Goal: Find specific page/section

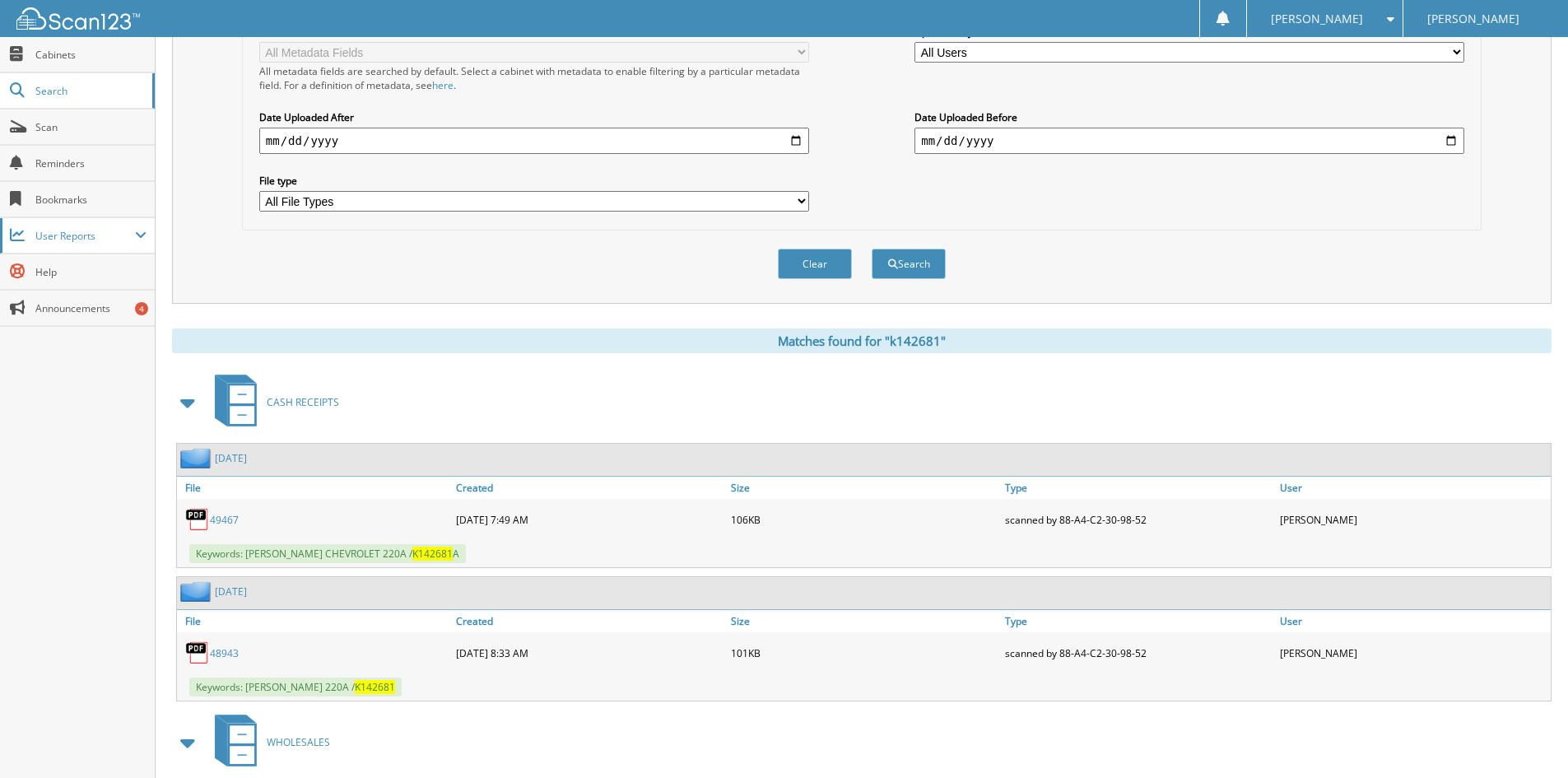
scroll to position [162, 0]
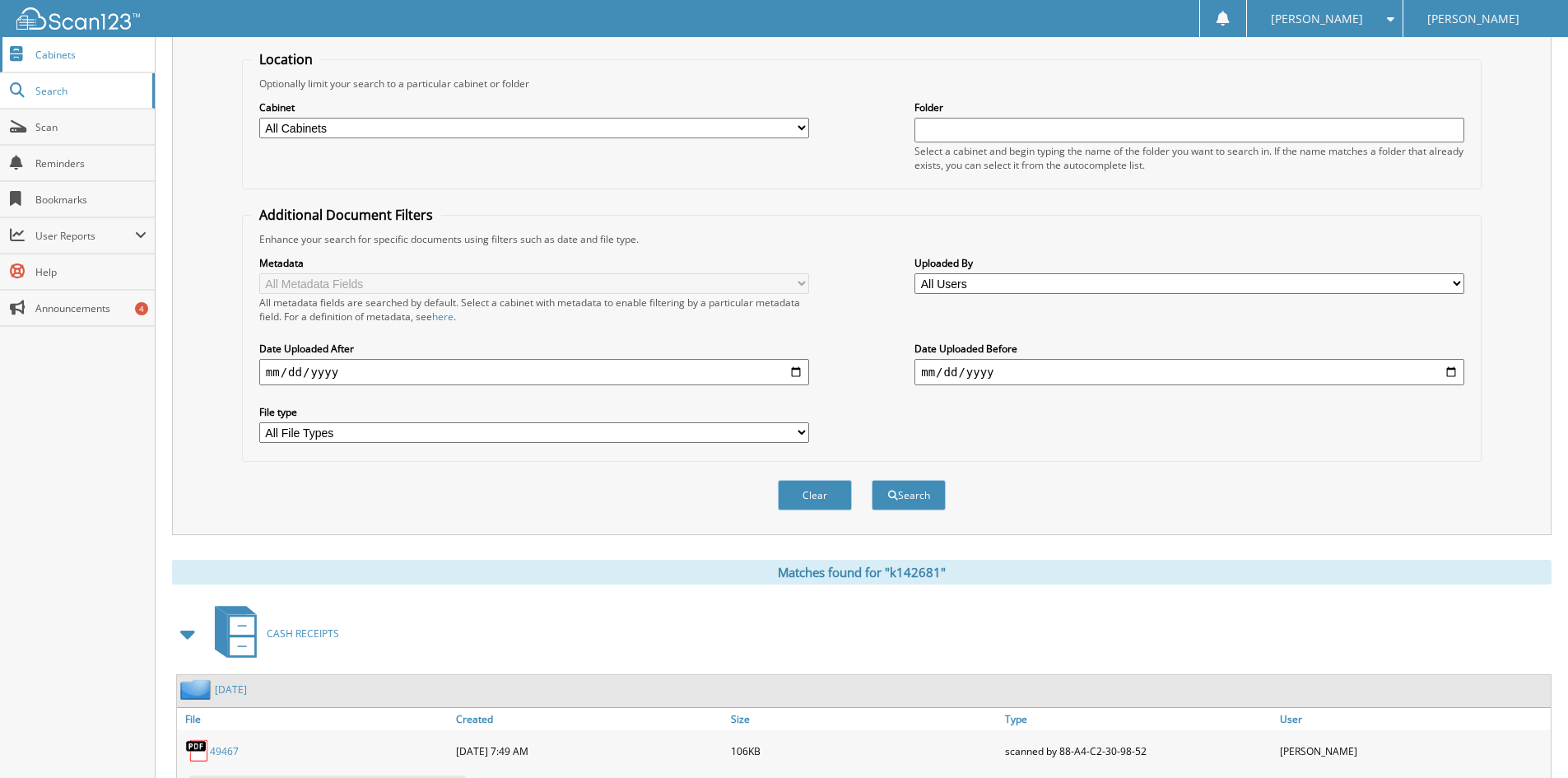
click at [79, 55] on span "Cabinets" at bounding box center [92, 55] width 112 height 14
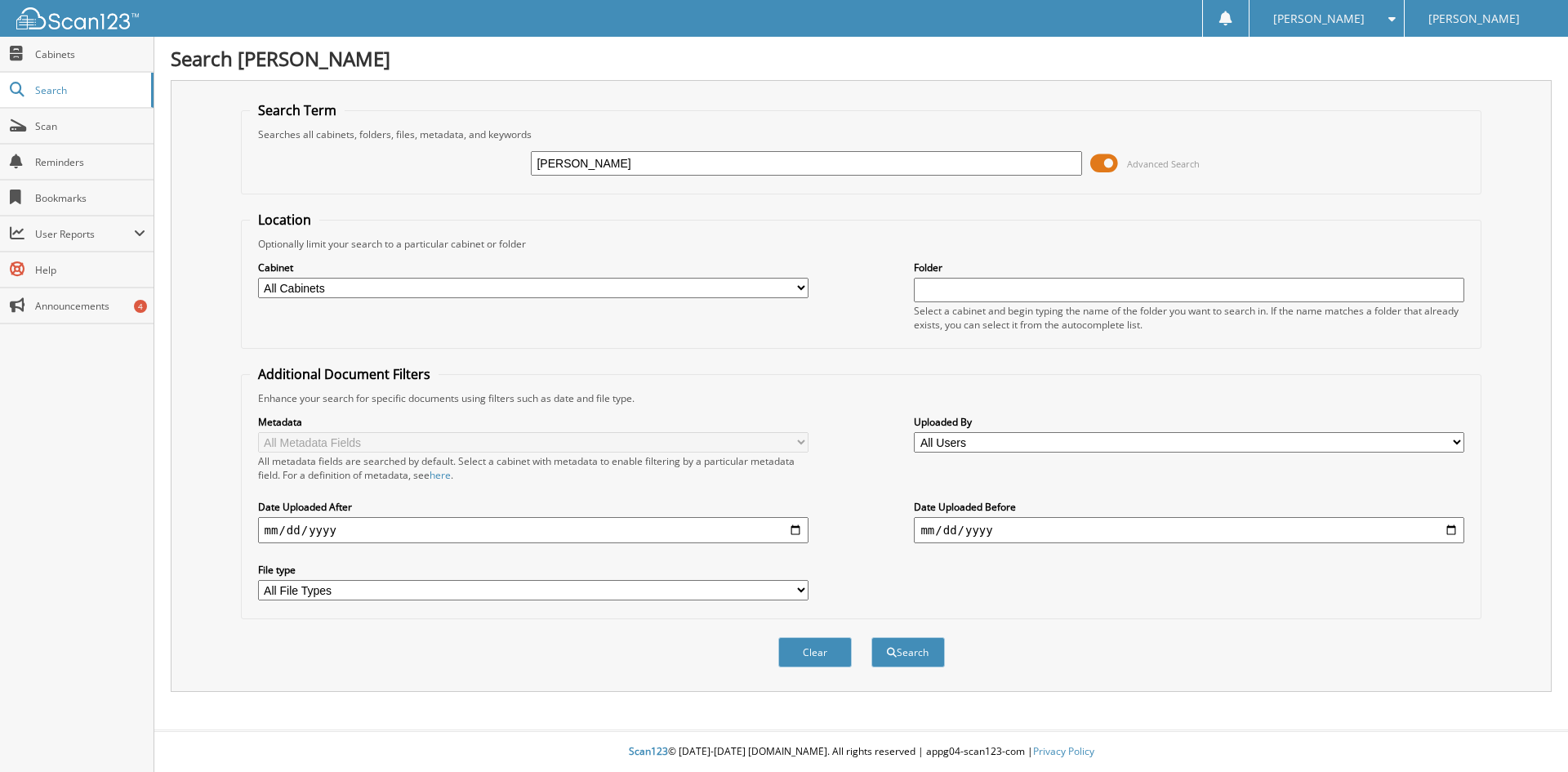
type input "[PERSON_NAME]"
click at [872, 638] on button "Search" at bounding box center [909, 652] width 73 height 31
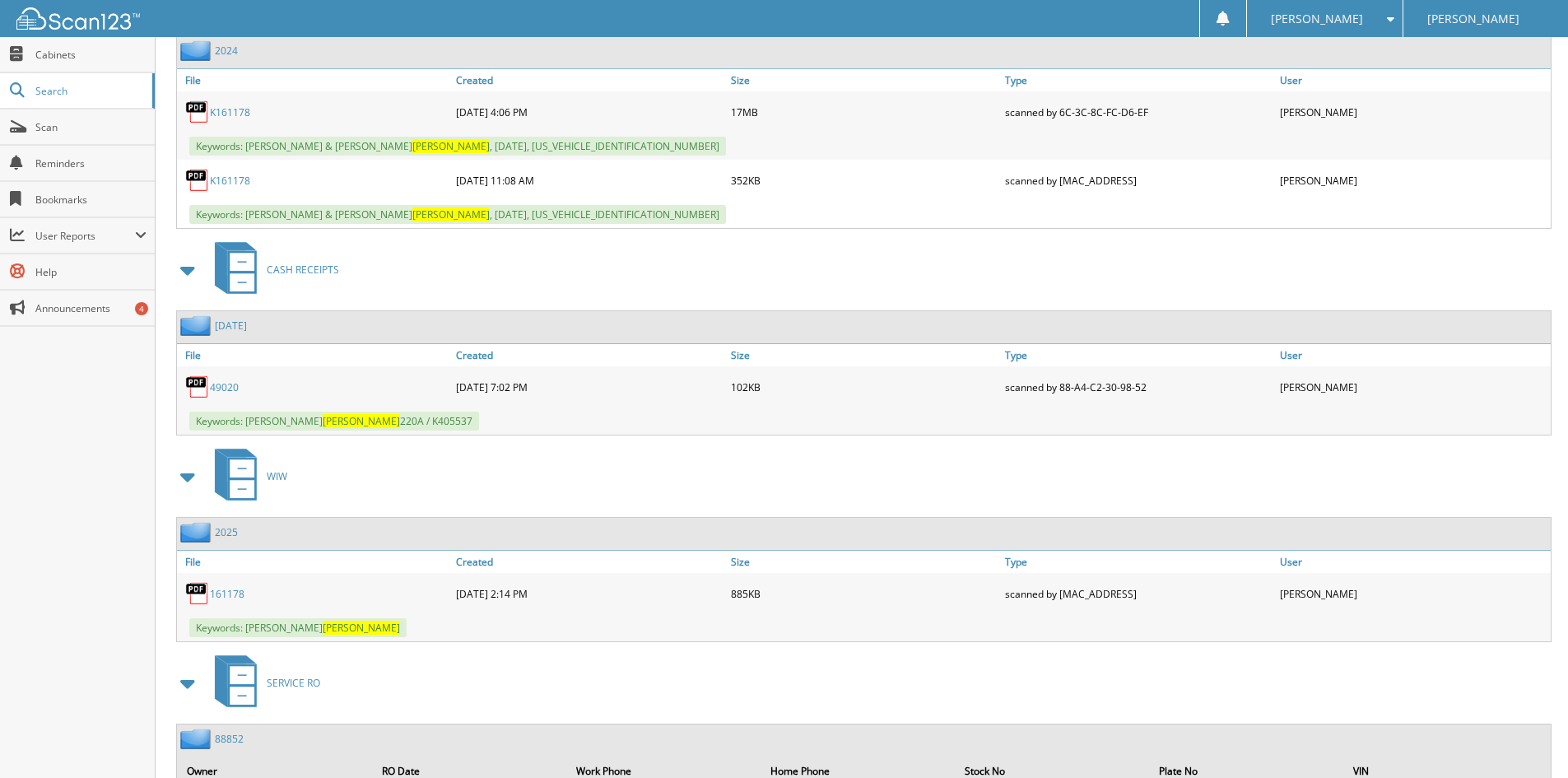
scroll to position [823, 0]
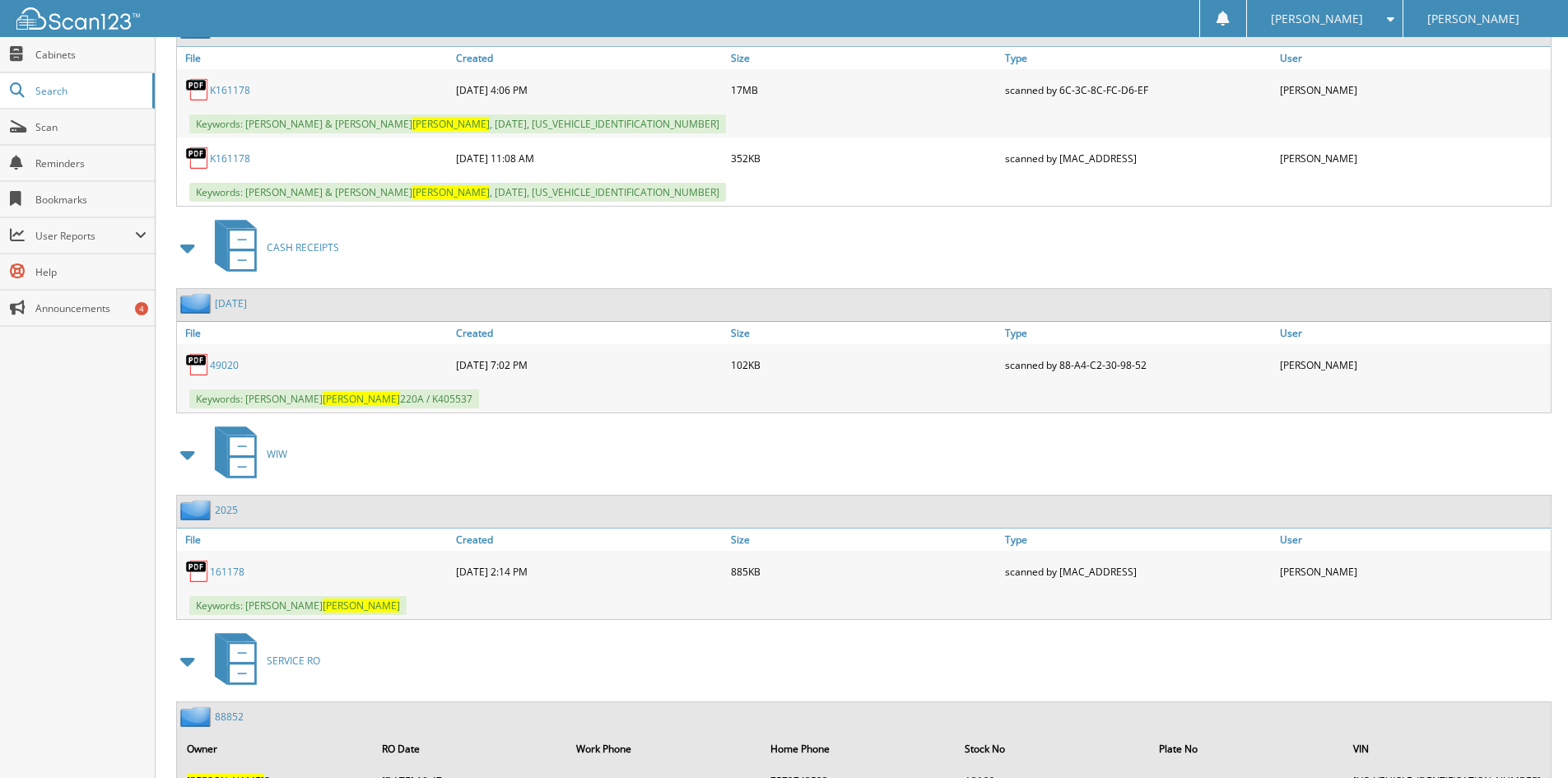
click at [233, 574] on link "161178" at bounding box center [227, 572] width 35 height 14
